Goal: Transaction & Acquisition: Purchase product/service

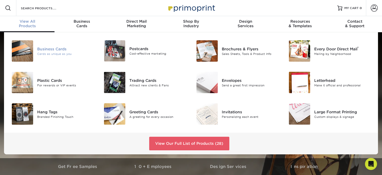
click at [45, 51] on div "Business Cards" at bounding box center [66, 49] width 58 height 6
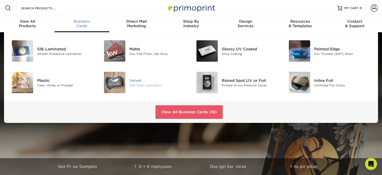
click at [134, 82] on div "Velvet" at bounding box center [158, 80] width 58 height 6
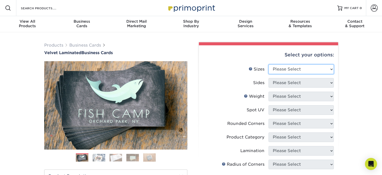
click at [328, 70] on select "Please Select 1.5" x 3.5" - Mini 1.75" x 3.5" - Mini 2" x 2" - Square 2" x 3" -…" at bounding box center [301, 69] width 65 height 10
select select "2.00x3.50"
click at [269, 64] on select "Please Select 1.5" x 3.5" - Mini 1.75" x 3.5" - Mini 2" x 2" - Square 2" x 3" -…" at bounding box center [301, 69] width 65 height 10
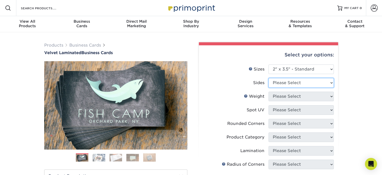
click at [312, 83] on select "Please Select Print Both Sides Print Front Only" at bounding box center [301, 83] width 65 height 10
select select "13abbda7-1d64-4f25-8bb2-c179b224825d"
click at [269, 78] on select "Please Select Print Both Sides Print Front Only" at bounding box center [301, 83] width 65 height 10
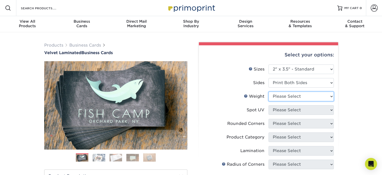
click at [293, 98] on select "Please Select 16PT" at bounding box center [301, 96] width 65 height 10
select select "16PT"
click at [269, 91] on select "Please Select 16PT" at bounding box center [301, 96] width 65 height 10
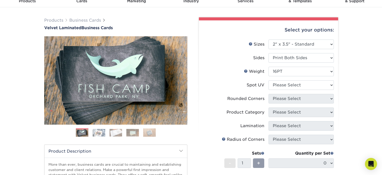
scroll to position [25, 0]
click at [330, 85] on select "Please Select No Spot UV Front and Back (Both Sides) Front Only Back Only" at bounding box center [301, 85] width 65 height 10
select select "3"
click at [269, 80] on select "Please Select No Spot UV Front and Back (Both Sides) Front Only Back Only" at bounding box center [301, 85] width 65 height 10
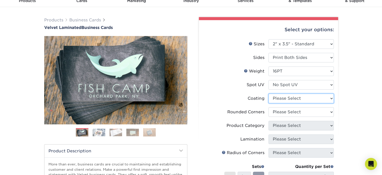
click at [327, 99] on select at bounding box center [301, 98] width 65 height 10
select select "3e7618de-abca-4bda-9f97-8b9129e913d8"
click at [269, 93] on select at bounding box center [301, 98] width 65 height 10
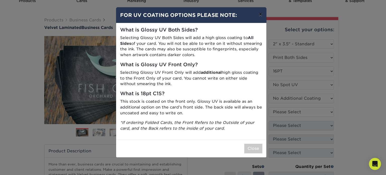
click at [260, 13] on button "×" at bounding box center [261, 14] width 12 height 14
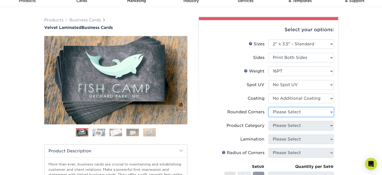
click at [332, 112] on select "Please Select Yes - Round 2 Corners Yes - Round 4 Corners No" at bounding box center [301, 112] width 65 height 10
select select "7672df9e-0e0a-464d-8e1f-920c575e4da3"
click at [269, 107] on select "Please Select Yes - Round 2 Corners Yes - Round 4 Corners No" at bounding box center [301, 112] width 65 height 10
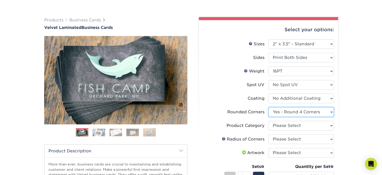
scroll to position [50, 0]
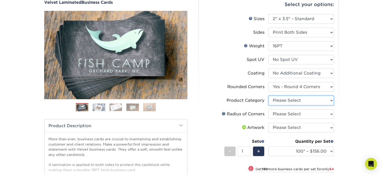
click at [331, 103] on select "Please Select Business Cards" at bounding box center [301, 101] width 65 height 10
select select "3b5148f1-0588-4f88-a218-97bcfdce65c1"
click at [269, 96] on select "Please Select Business Cards" at bounding box center [301, 101] width 65 height 10
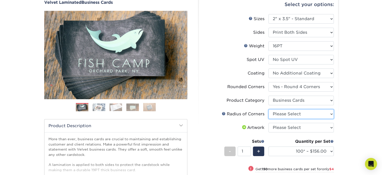
click at [332, 113] on select "Please Select Rounded 1/8" Rounded 1/4"" at bounding box center [301, 114] width 65 height 10
select select "589680c7-ee9a-431b-9d12-d7aeb1386a97"
click at [269, 109] on select "Please Select Rounded 1/8" Rounded 1/4"" at bounding box center [301, 114] width 65 height 10
click at [327, 128] on select "Please Select I will upload files I need a design - $100" at bounding box center [301, 128] width 65 height 10
select select "upload"
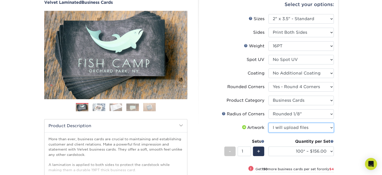
click at [269, 123] on select "Please Select I will upload files I need a design - $100" at bounding box center [301, 128] width 65 height 10
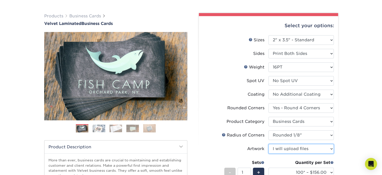
scroll to position [75, 0]
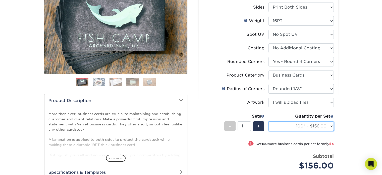
click at [332, 126] on select "100* – $156.00 250* – $160.00 500 – $164.00 1000 – $184.00 2500 – $435.00 5000 …" at bounding box center [301, 126] width 65 height 10
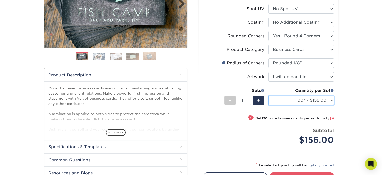
scroll to position [101, 0]
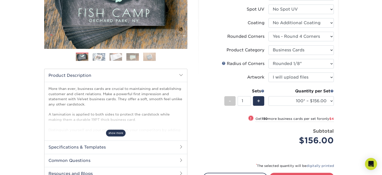
click at [113, 134] on span "show more" at bounding box center [116, 132] width 20 height 7
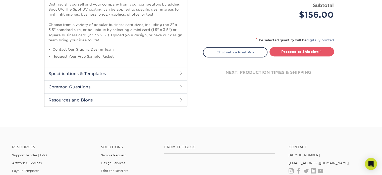
scroll to position [226, 0]
click at [178, 74] on h2 "Specifications & Templates" at bounding box center [115, 73] width 143 height 13
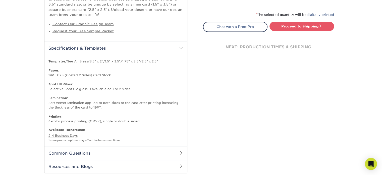
scroll to position [276, 0]
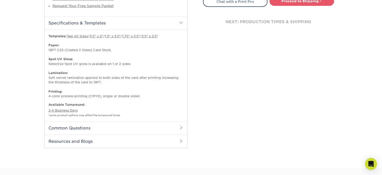
click at [83, 129] on h2 "Common Questions" at bounding box center [115, 127] width 143 height 13
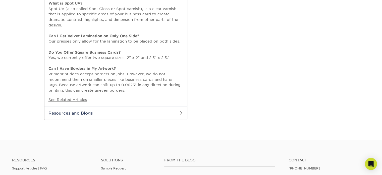
scroll to position [452, 0]
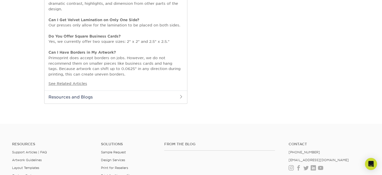
click at [72, 95] on h2 "Resources and Blogs" at bounding box center [115, 96] width 143 height 13
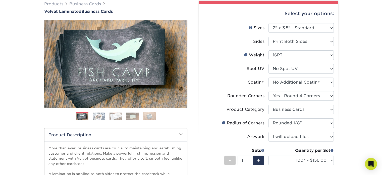
scroll to position [35, 0]
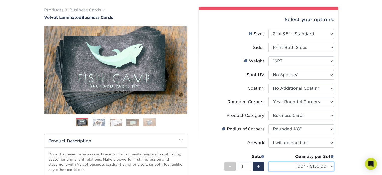
click at [331, 166] on select "100* – $156.00 250* – $160.00 500 – $164.00 1000 – $184.00 2500 – $435.00 5000 …" at bounding box center [301, 166] width 65 height 10
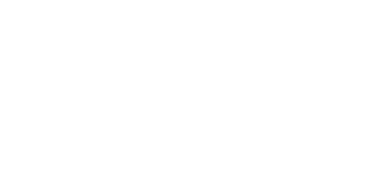
select select "2.00x3.50"
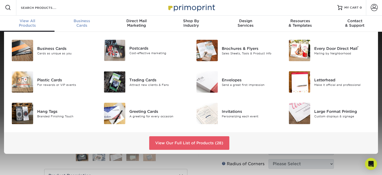
scroll to position [1, 0]
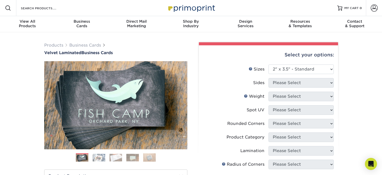
select select "2.00x3.50"
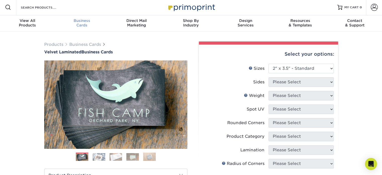
scroll to position [1, 0]
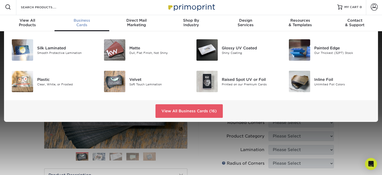
click at [83, 26] on div "Business Cards" at bounding box center [82, 22] width 55 height 9
click at [120, 53] on img at bounding box center [114, 49] width 21 height 21
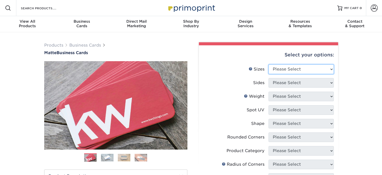
click at [332, 66] on select "Please Select 1.5" x 3.5" - Mini 1.75" x 3.5" - Mini 2" x 2" - Square 2" x 3" -…" at bounding box center [301, 69] width 65 height 10
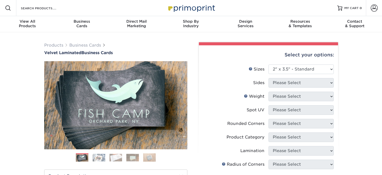
select select "2.00x3.50"
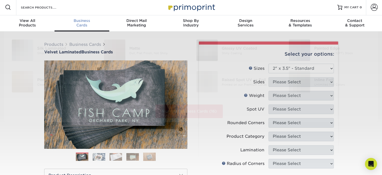
scroll to position [1, 0]
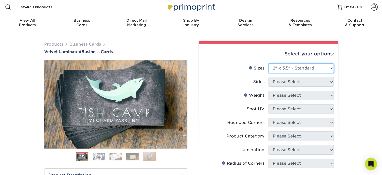
drag, startPoint x: 329, startPoint y: 67, endPoint x: 334, endPoint y: 69, distance: 4.8
click at [334, 69] on select "Please Select 1.5" x 3.5" - Mini 1.75" x 3.5" - Mini 2" x 2" - Square 2" x 3" -…" at bounding box center [301, 68] width 65 height 10
click at [269, 63] on select "Please Select 1.5" x 3.5" - Mini 1.75" x 3.5" - Mini 2" x 2" - Square 2" x 3" -…" at bounding box center [301, 68] width 65 height 10
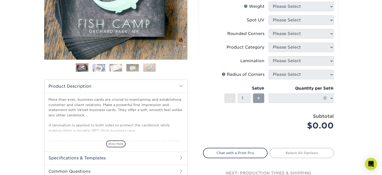
scroll to position [102, 0]
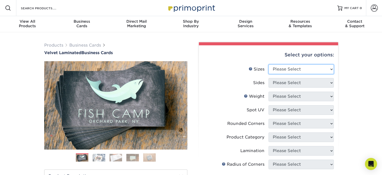
click at [331, 70] on select "Please Select 1.5" x 3.5" - Mini 1.75" x 3.5" - Mini 2" x 2" - Square 2" x 3" -…" at bounding box center [301, 69] width 65 height 10
select select "2.00x3.50"
click at [269, 64] on select "Please Select 1.5" x 3.5" - Mini 1.75" x 3.5" - Mini 2" x 2" - Square 2" x 3" -…" at bounding box center [301, 69] width 65 height 10
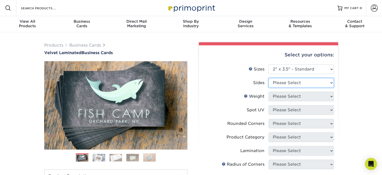
click at [328, 80] on select "Please Select Print Both Sides Print Front Only" at bounding box center [301, 83] width 65 height 10
select select "13abbda7-1d64-4f25-8bb2-c179b224825d"
click at [269, 78] on select "Please Select Print Both Sides Print Front Only" at bounding box center [301, 83] width 65 height 10
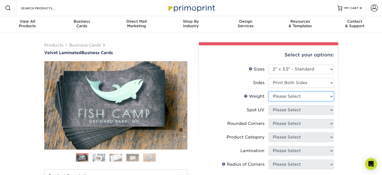
click at [331, 95] on select "Please Select 16PT" at bounding box center [301, 96] width 65 height 10
select select "16PT"
click at [269, 91] on select "Please Select 16PT" at bounding box center [301, 96] width 65 height 10
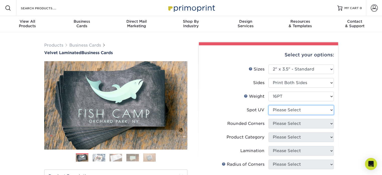
click at [323, 109] on select "Please Select No Spot UV Front and Back (Both Sides) Front Only Back Only" at bounding box center [301, 110] width 65 height 10
select select "0"
click at [269, 105] on select "Please Select No Spot UV Front and Back (Both Sides) Front Only Back Only" at bounding box center [301, 110] width 65 height 10
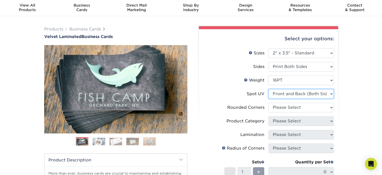
scroll to position [25, 0]
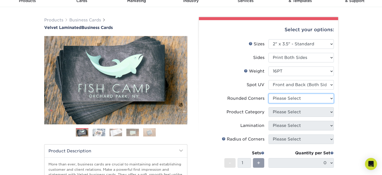
click at [320, 99] on select "Please Select Yes - Round 2 Corners Yes - Round 4 Corners No" at bounding box center [301, 98] width 65 height 10
select select "76a3b848-63b4-4449-aad1-d9e81d5a60f5"
click at [269, 93] on select "Please Select Yes - Round 2 Corners Yes - Round 4 Corners No" at bounding box center [301, 98] width 65 height 10
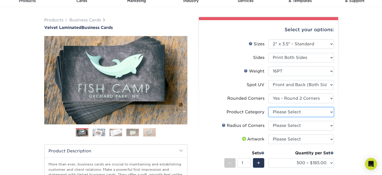
click at [330, 114] on select "Please Select Business Cards" at bounding box center [301, 112] width 65 height 10
select select "3b5148f1-0588-4f88-a218-97bcfdce65c1"
click at [269, 107] on select "Please Select Business Cards" at bounding box center [301, 112] width 65 height 10
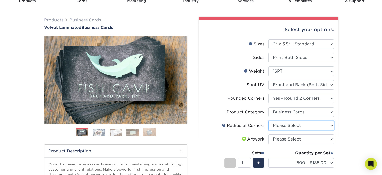
click at [331, 125] on select "Please Select Rounded 1/8" Rounded 1/4"" at bounding box center [301, 126] width 65 height 10
select select "479fbfe7-6a0c-4895-8c9a-81739b7486c9"
click at [269, 121] on select "Please Select Rounded 1/8" Rounded 1/4"" at bounding box center [301, 126] width 65 height 10
click at [330, 137] on select "Please Select I will upload files I need a design - $100" at bounding box center [301, 139] width 65 height 10
select select "upload"
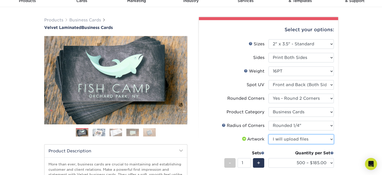
click at [269, 134] on select "Please Select I will upload files I need a design - $100" at bounding box center [301, 139] width 65 height 10
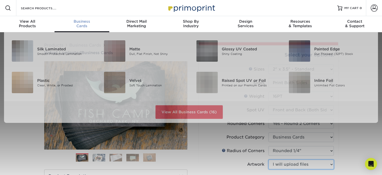
scroll to position [0, 0]
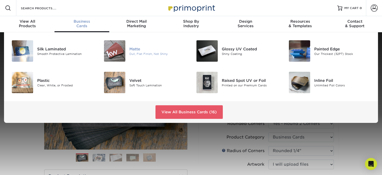
click at [121, 51] on img at bounding box center [114, 50] width 21 height 21
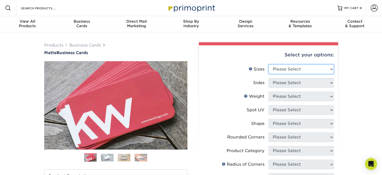
click at [327, 69] on select "Please Select 1.5" x 3.5" - Mini 1.75" x 3.5" - Mini 2" x 2" - Square 2" x 3" -…" at bounding box center [301, 69] width 65 height 10
click at [81, 23] on span "Business" at bounding box center [82, 21] width 55 height 5
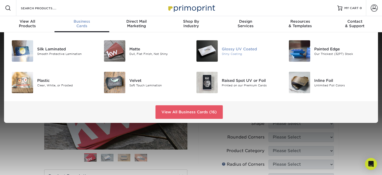
click at [246, 50] on div "Glossy UV Coated" at bounding box center [251, 49] width 58 height 6
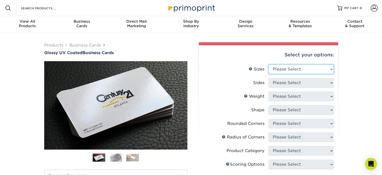
click at [331, 70] on select "Please Select 1.5" x 3.5" - Mini 1.75" x 3.5" - Mini 2" x 2" - Square 2" x 3" -…" at bounding box center [301, 69] width 65 height 10
select select "2.00x3.50"
click at [269, 64] on select "Please Select 1.5" x 3.5" - Mini 1.75" x 3.5" - Mini 2" x 2" - Square 2" x 3" -…" at bounding box center [301, 69] width 65 height 10
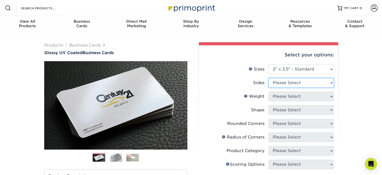
click at [327, 81] on select "Please Select Print Both Sides Print Front Only" at bounding box center [301, 83] width 65 height 10
select select "13abbda7-1d64-4f25-8bb2-c179b224825d"
click at [269, 78] on select "Please Select Print Both Sides Print Front Only" at bounding box center [301, 83] width 65 height 10
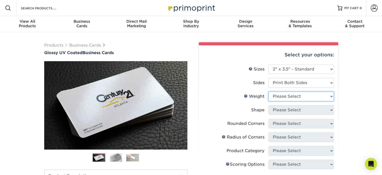
click at [331, 97] on select "Please Select 16PT 14PT" at bounding box center [301, 96] width 65 height 10
select select "16PT"
click at [269, 91] on select "Please Select 16PT 14PT" at bounding box center [301, 96] width 65 height 10
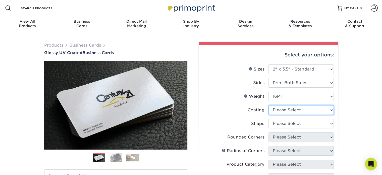
click at [278, 111] on select at bounding box center [301, 110] width 65 height 10
select select "ae367451-b2b8-45df-a344-0f05b6a12993"
click at [269, 105] on select at bounding box center [301, 110] width 65 height 10
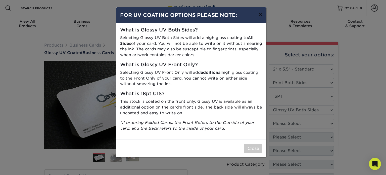
click at [258, 15] on button "×" at bounding box center [261, 14] width 12 height 14
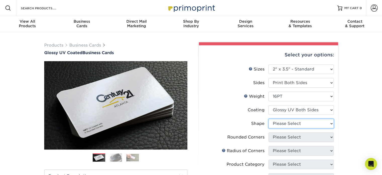
click at [330, 122] on select "Please Select Standard Oval" at bounding box center [301, 124] width 65 height 10
select select "standard"
click at [269, 119] on select "Please Select Standard Oval" at bounding box center [301, 124] width 65 height 10
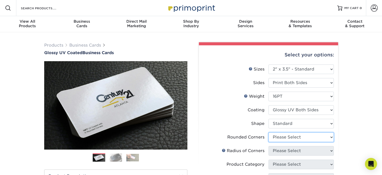
click at [309, 136] on select "Please Select Yes - Round 2 Corners Yes - Round 4 Corners No" at bounding box center [301, 137] width 65 height 10
select select "76a3b848-63b4-4449-aad1-d9e81d5a60f5"
click at [269, 132] on select "Please Select Yes - Round 2 Corners Yes - Round 4 Corners No" at bounding box center [301, 137] width 65 height 10
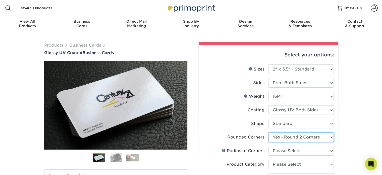
scroll to position [25, 0]
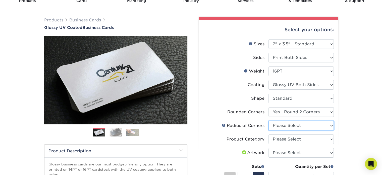
click at [330, 123] on select "Please Select Rounded 1/8" Rounded 1/4"" at bounding box center [301, 126] width 65 height 10
select select "589680c7-ee9a-431b-9d12-d7aeb1386a97"
click at [269, 121] on select "Please Select Rounded 1/8" Rounded 1/4"" at bounding box center [301, 126] width 65 height 10
click at [332, 140] on select "Please Select Business Cards" at bounding box center [301, 139] width 65 height 10
select select "3b5148f1-0588-4f88-a218-97bcfdce65c1"
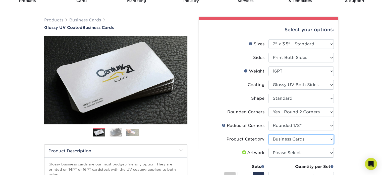
click at [269, 134] on select "Please Select Business Cards" at bounding box center [301, 139] width 65 height 10
click at [330, 152] on select "Please Select I will upload files I need a design - $100" at bounding box center [301, 153] width 65 height 10
select select "upload"
click at [269, 148] on select "Please Select I will upload files I need a design - $100" at bounding box center [301, 153] width 65 height 10
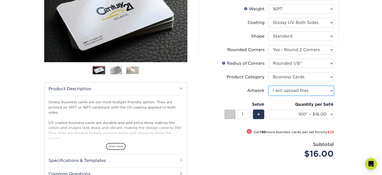
scroll to position [101, 0]
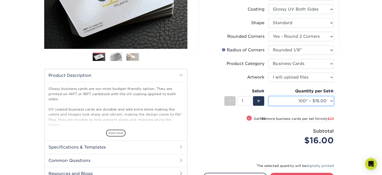
click at [329, 100] on select "100* – $16.00 250* – $39.00 500 – $77.00 1000 – $94.00 2500 – $173.00 5000 – $2…" at bounding box center [301, 101] width 65 height 10
select select "500 – $77.00"
click at [269, 96] on select "100* – $16.00 250* – $39.00 500 – $77.00 1000 – $94.00 2500 – $173.00 5000 – $2…" at bounding box center [301, 101] width 65 height 10
